Goal: Task Accomplishment & Management: Manage account settings

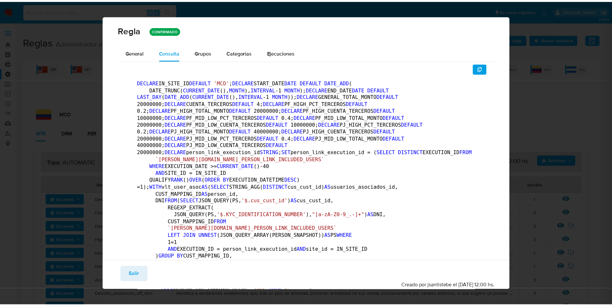
scroll to position [56, 0]
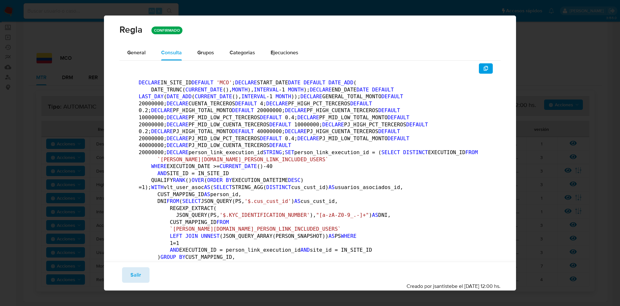
click at [131, 276] on span "Salir" at bounding box center [135, 275] width 11 height 14
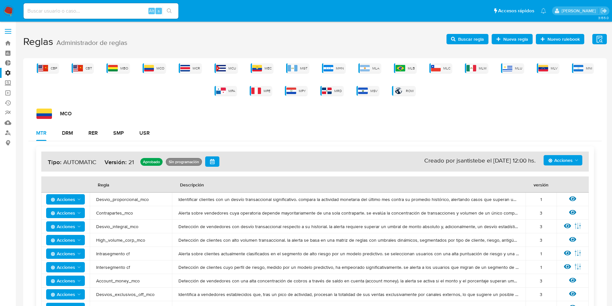
scroll to position [0, 0]
click at [290, 66] on img at bounding box center [293, 68] width 10 height 6
click at [372, 66] on div "MLA" at bounding box center [370, 69] width 23 height 10
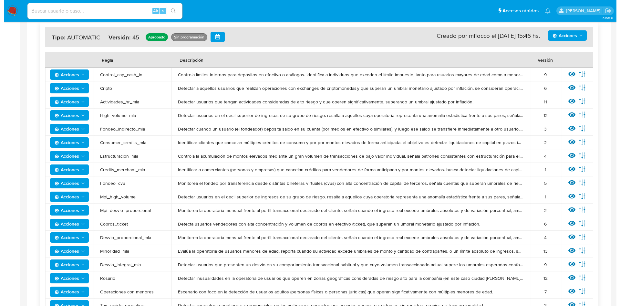
scroll to position [97, 0]
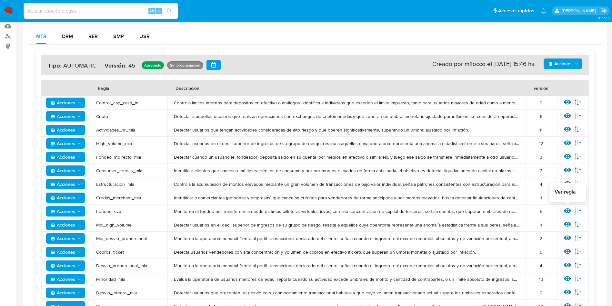
click at [567, 210] on icon at bounding box center [567, 210] width 7 height 7
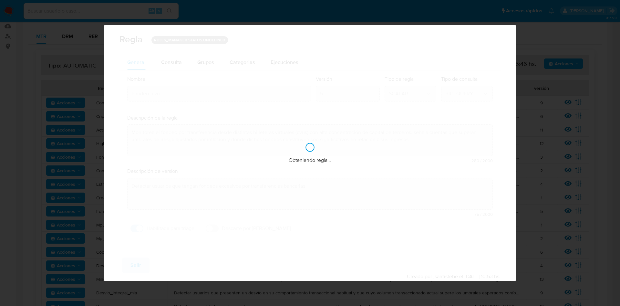
checkbox input "true"
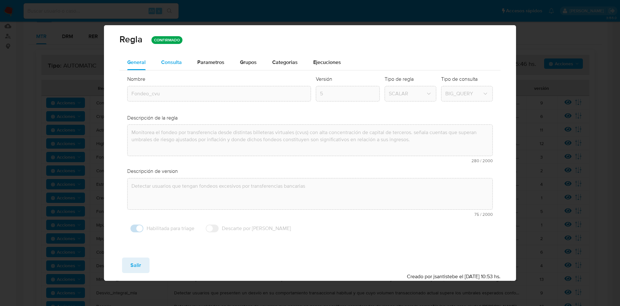
click at [184, 62] on button "Consulta" at bounding box center [171, 62] width 36 height 15
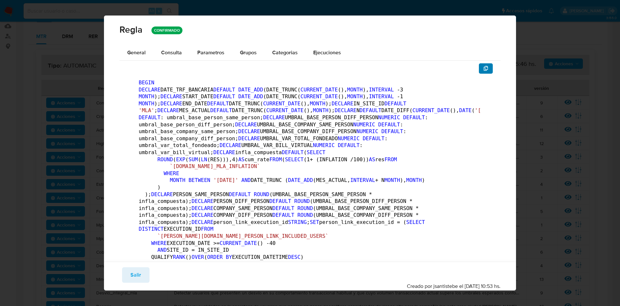
click at [483, 67] on icon "button" at bounding box center [485, 68] width 5 height 5
click at [134, 55] on span "General" at bounding box center [136, 52] width 18 height 7
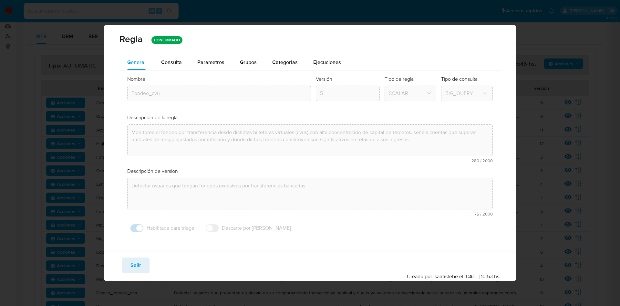
click at [208, 64] on span "Parametros" at bounding box center [210, 61] width 27 height 7
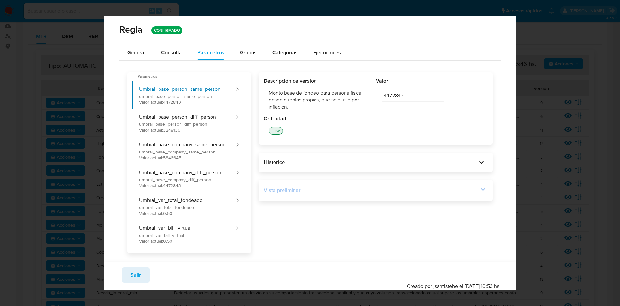
click at [469, 191] on div "Vista preliminar" at bounding box center [371, 190] width 215 height 7
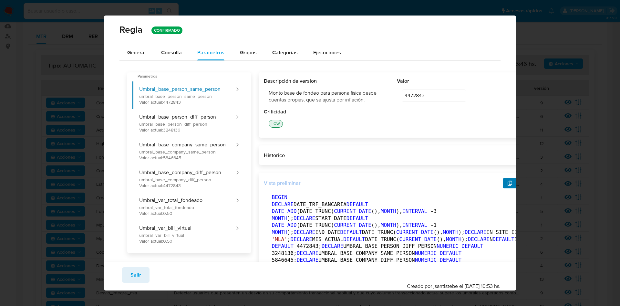
click at [503, 188] on button "button" at bounding box center [510, 183] width 14 height 10
